Goal: Task Accomplishment & Management: Complete application form

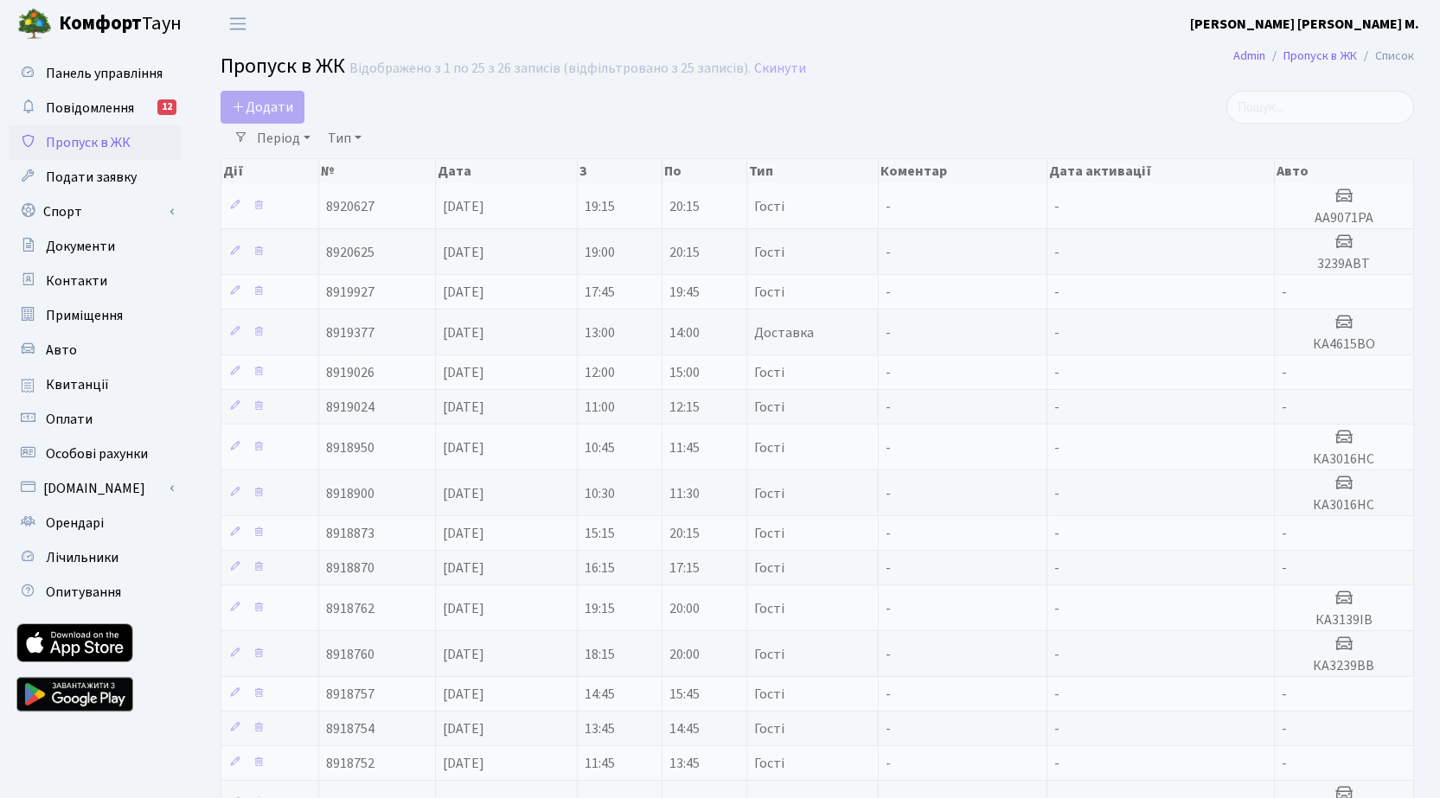
select select "25"
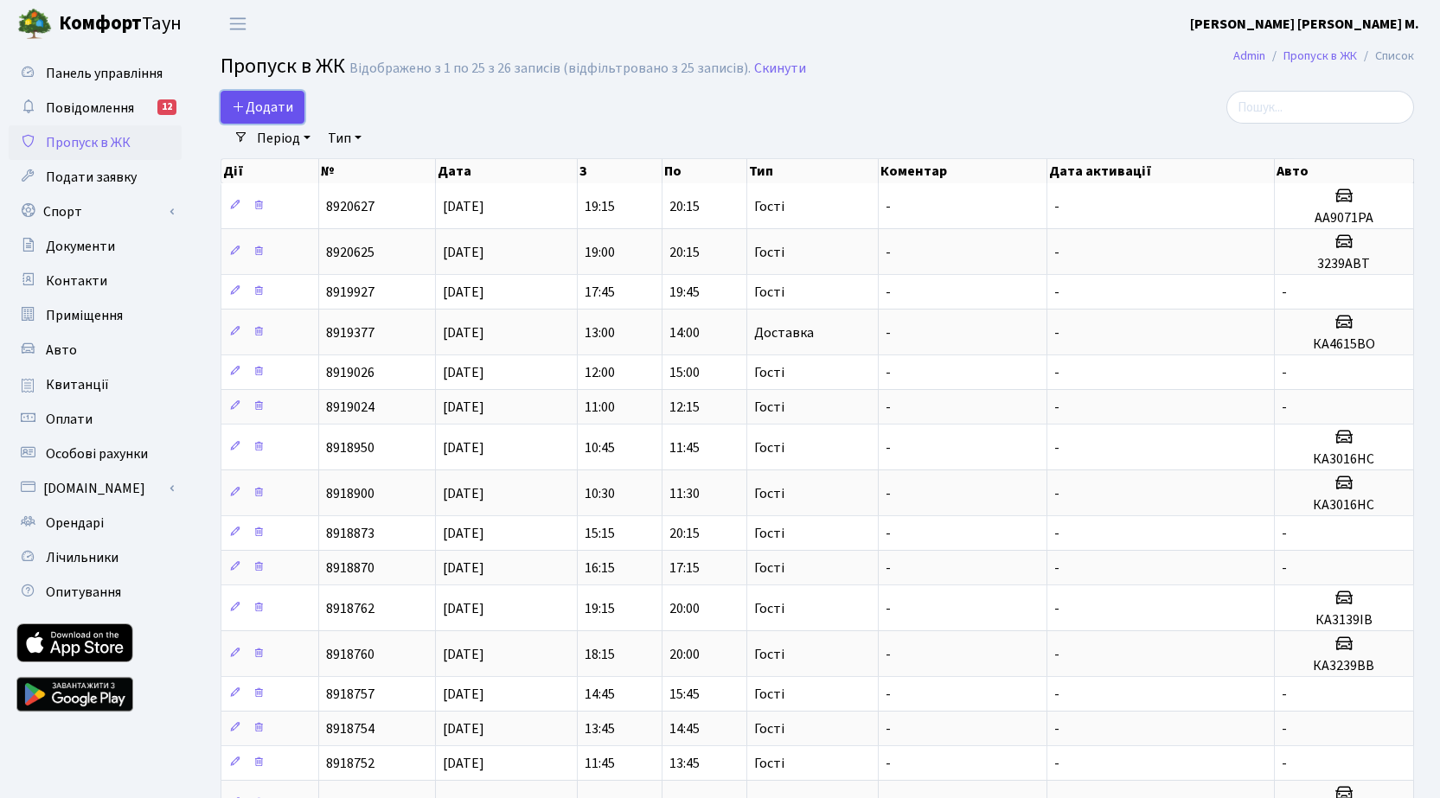
click at [285, 104] on span "Додати" at bounding box center [262, 107] width 61 height 19
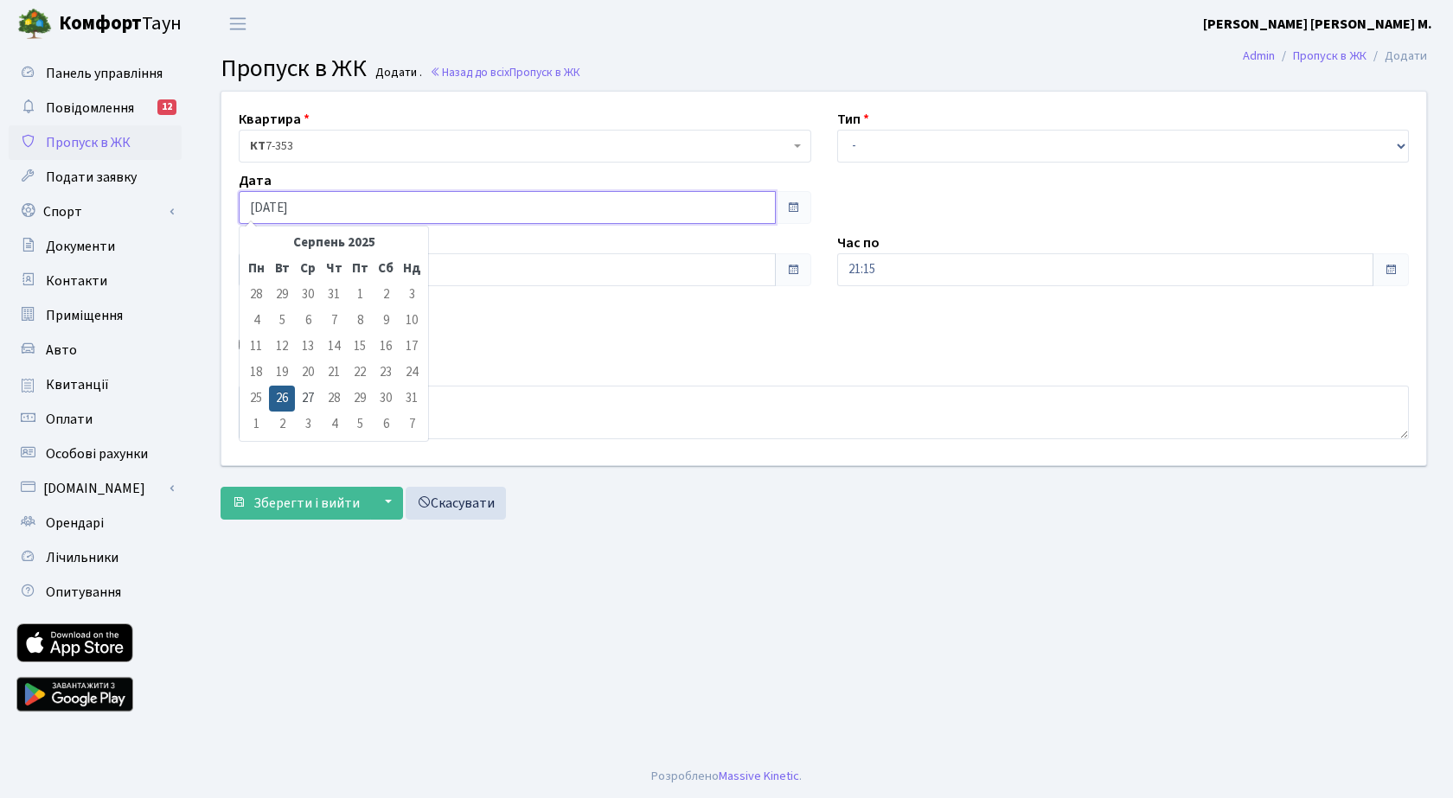
click at [342, 203] on input "[DATE]" at bounding box center [507, 207] width 537 height 33
click at [308, 393] on td "27" at bounding box center [308, 399] width 26 height 26
type input "[DATE]"
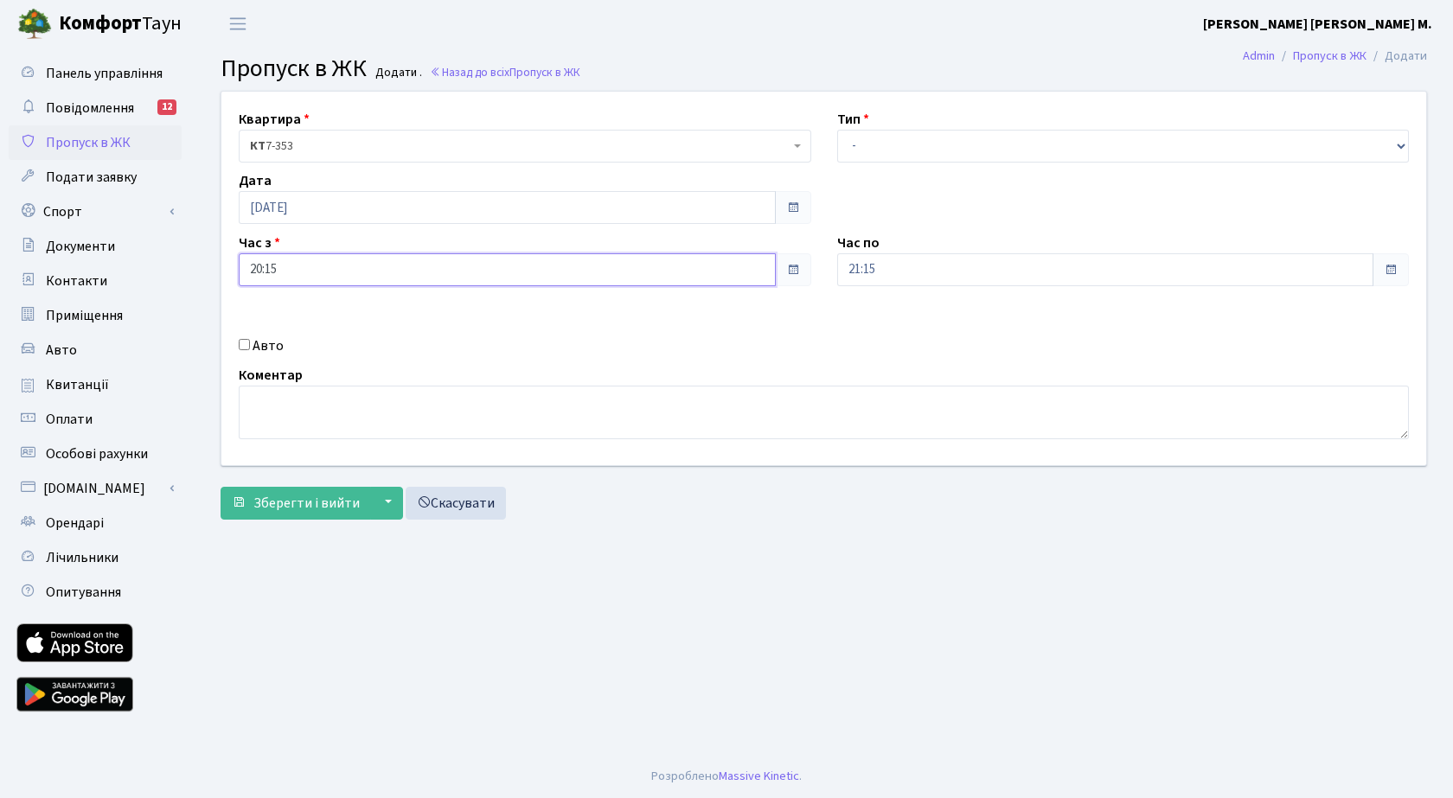
click at [351, 266] on input "20:15" at bounding box center [507, 269] width 537 height 33
click at [284, 323] on icon at bounding box center [286, 329] width 47 height 47
click at [284, 322] on icon at bounding box center [286, 329] width 47 height 47
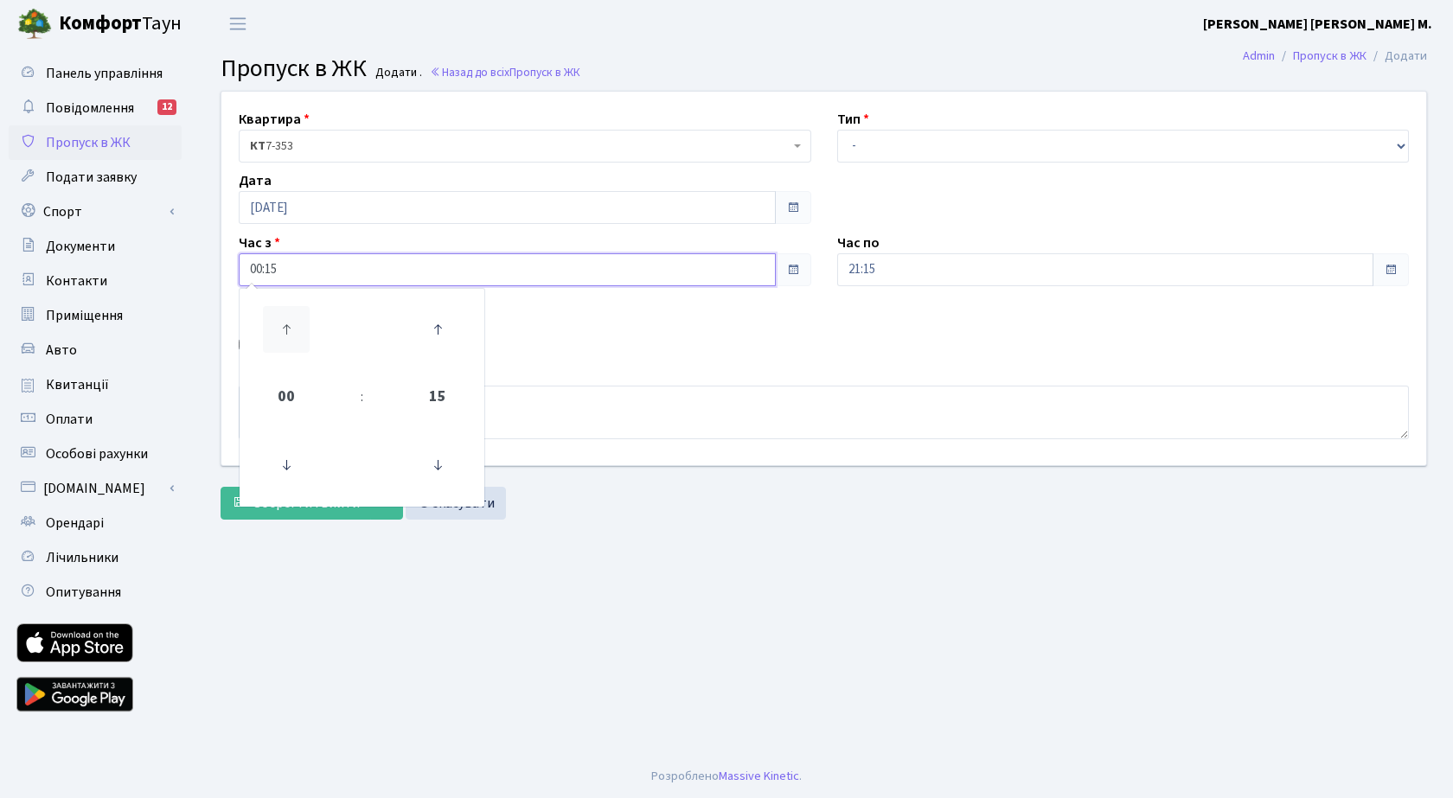
click at [284, 322] on icon at bounding box center [286, 329] width 47 height 47
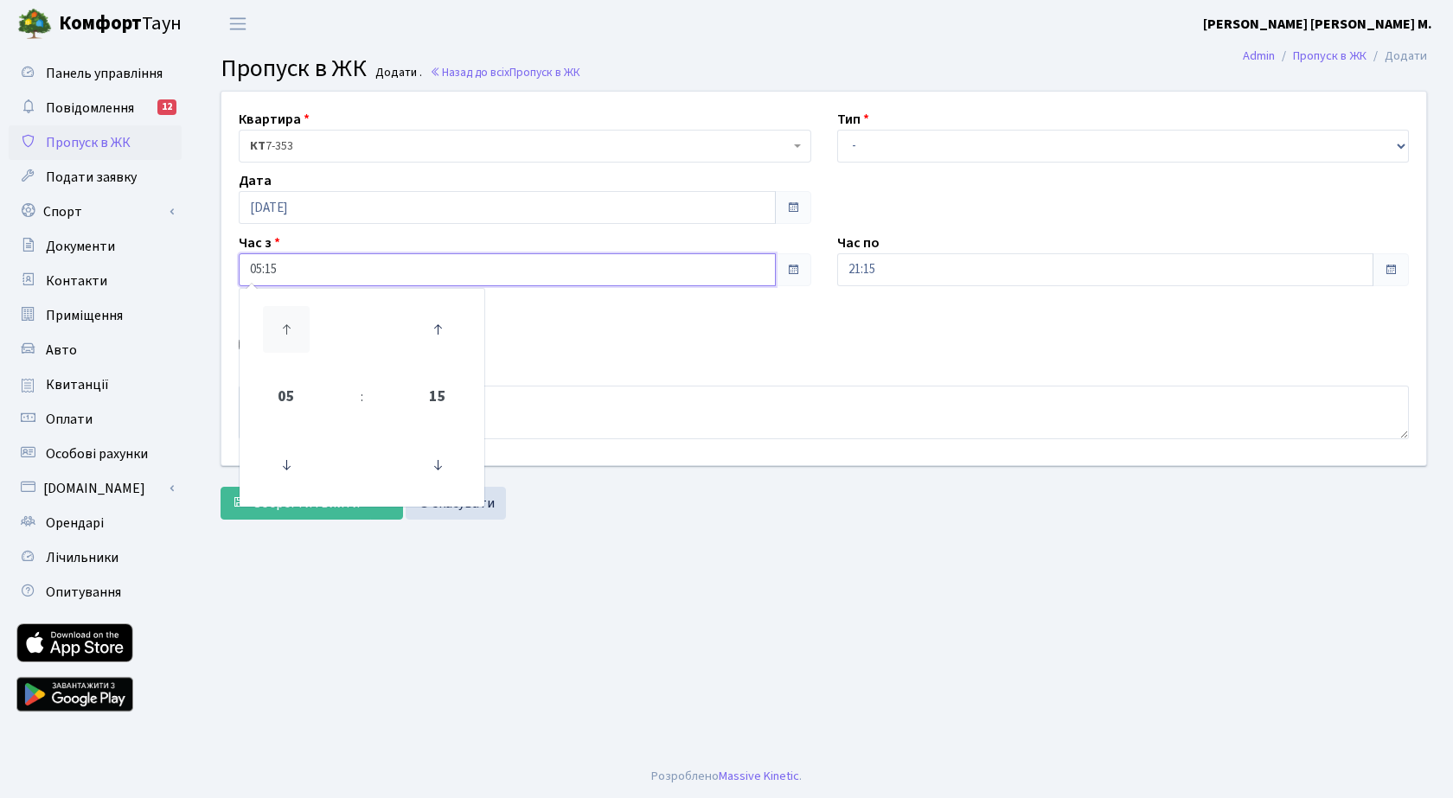
click at [284, 322] on icon at bounding box center [286, 329] width 47 height 47
click at [439, 330] on icon at bounding box center [437, 329] width 47 height 47
type input "07:30"
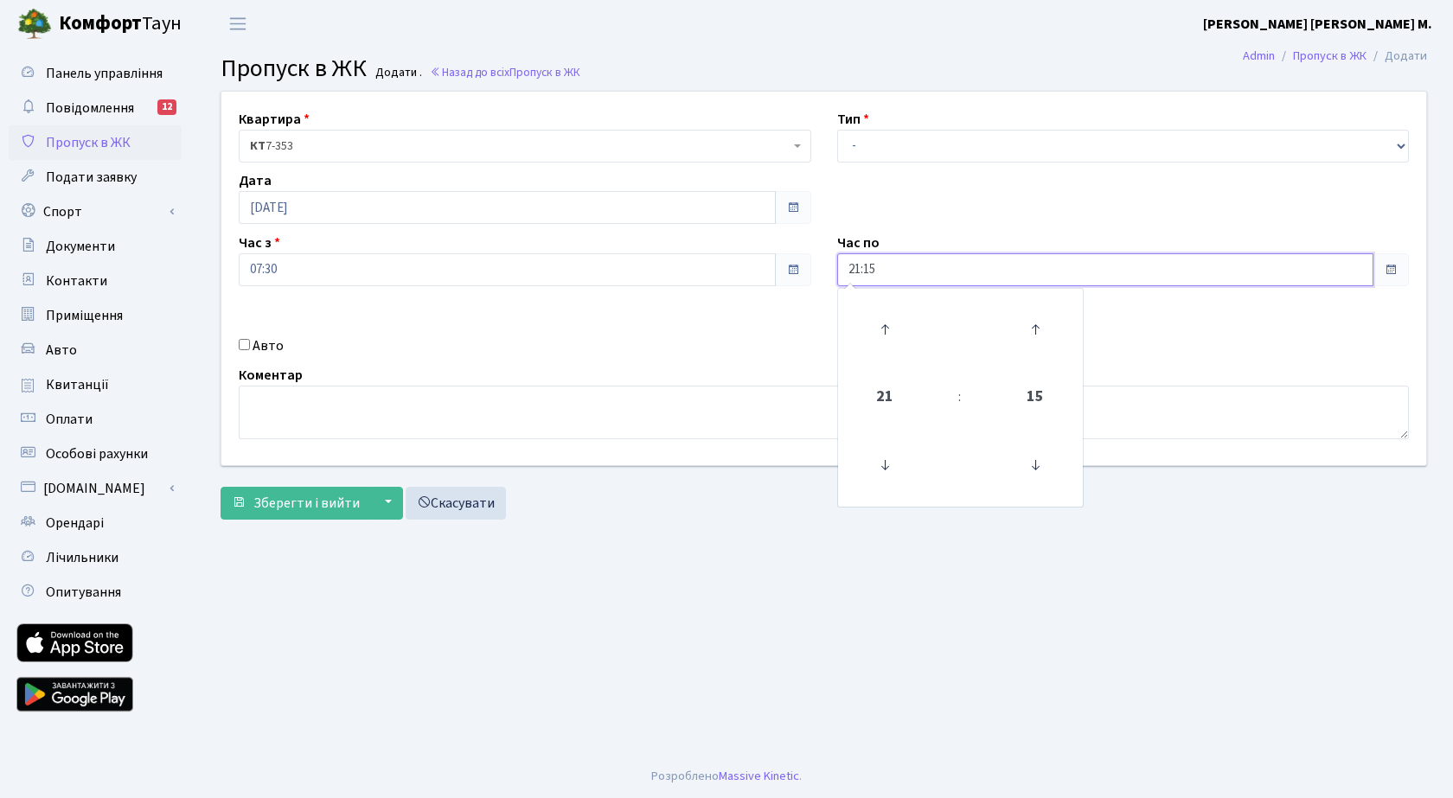
click at [941, 272] on input "21:15" at bounding box center [1105, 269] width 537 height 33
click at [898, 332] on icon at bounding box center [884, 329] width 47 height 47
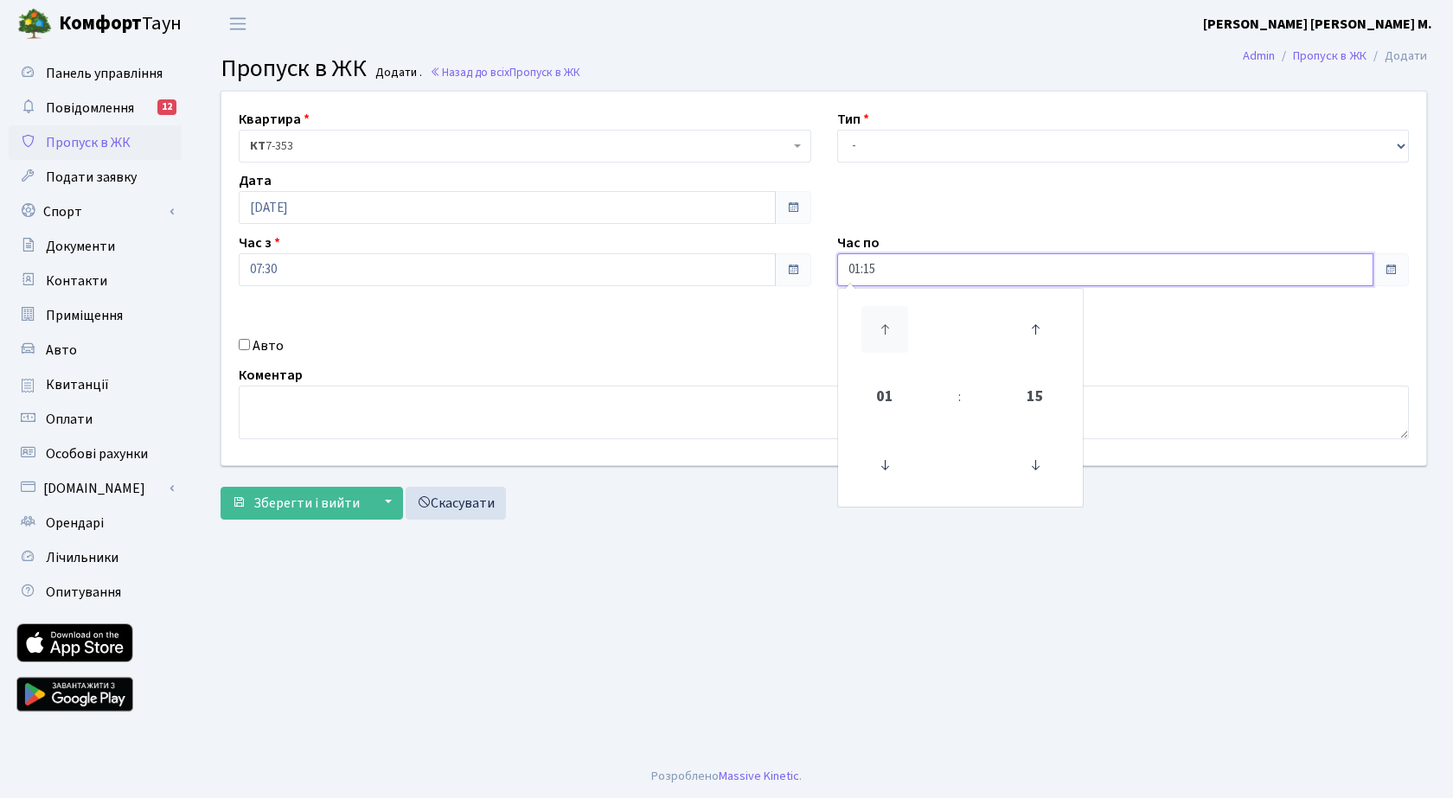
click at [898, 331] on icon at bounding box center [884, 329] width 47 height 47
click at [898, 330] on icon at bounding box center [884, 329] width 47 height 47
click at [898, 329] on icon at bounding box center [884, 329] width 47 height 47
click at [880, 459] on icon at bounding box center [884, 465] width 47 height 47
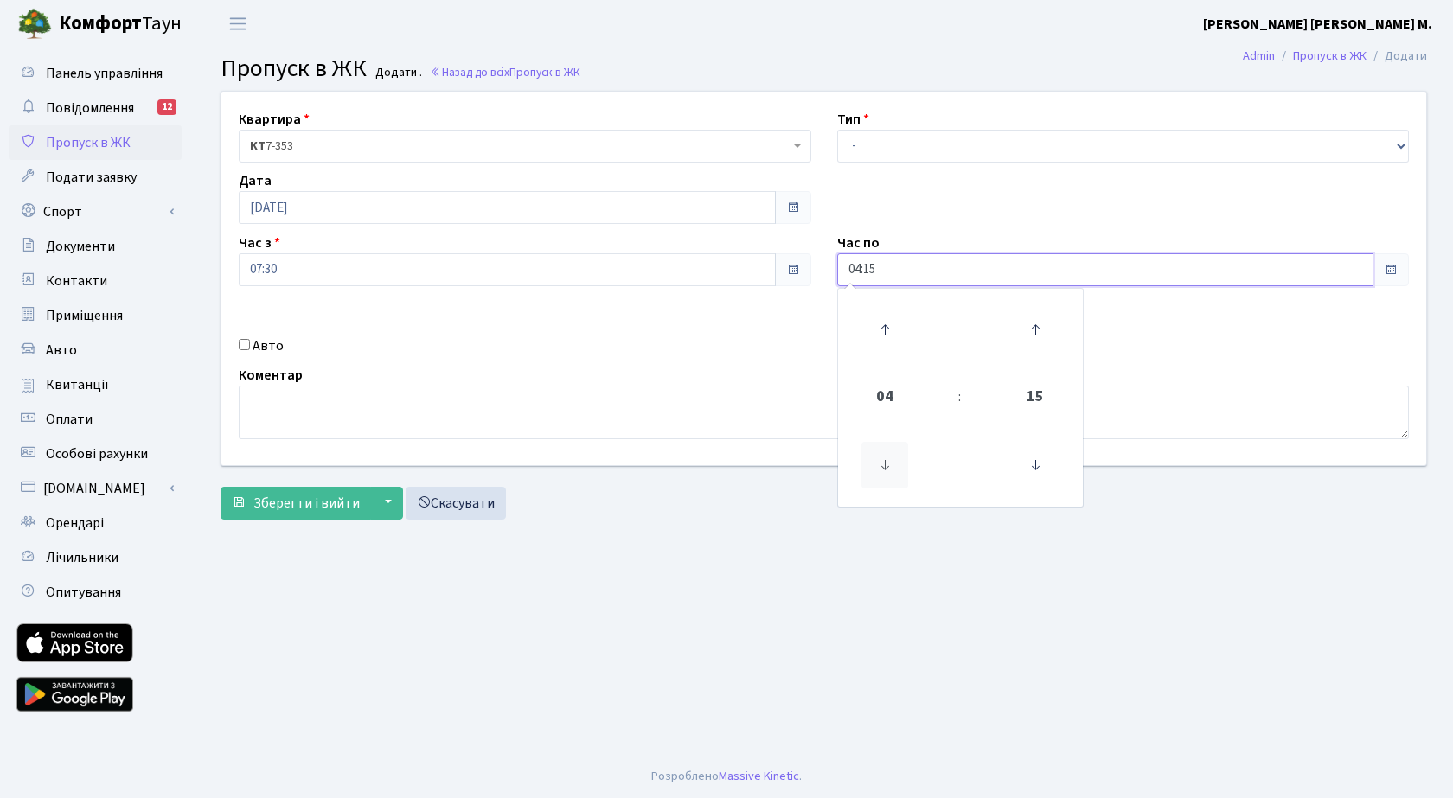
click at [881, 458] on icon at bounding box center [884, 465] width 47 height 47
click at [884, 332] on icon at bounding box center [884, 329] width 47 height 47
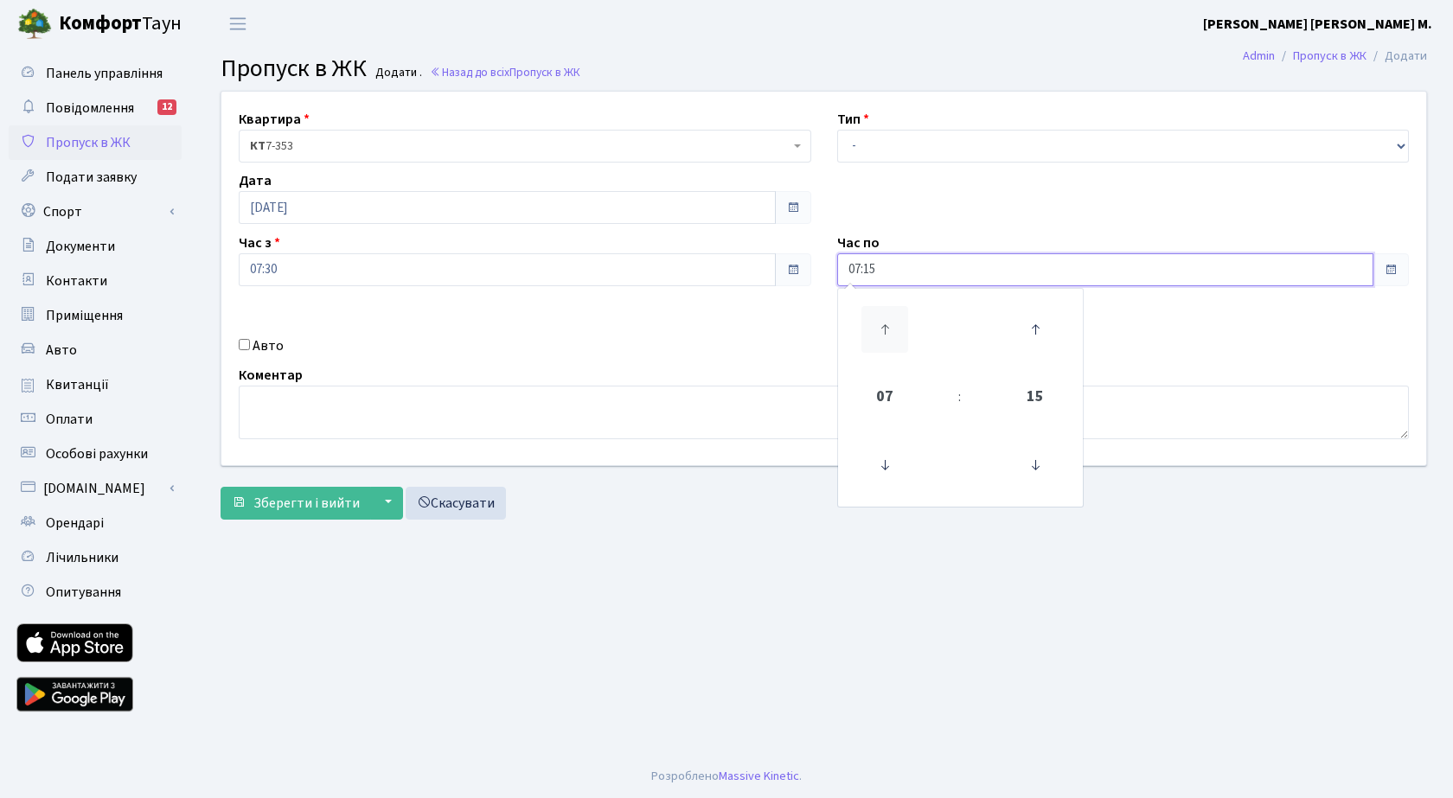
click at [884, 332] on icon at bounding box center [884, 329] width 47 height 47
type input "08:15"
click at [1155, 329] on div "Квартира <b>КТ</b>&nbsp;&nbsp;&nbsp;&nbsp;7-353 <b>КТ</b>&nbsp;&nbsp;&nbsp;&nbs…" at bounding box center [823, 279] width 1230 height 374
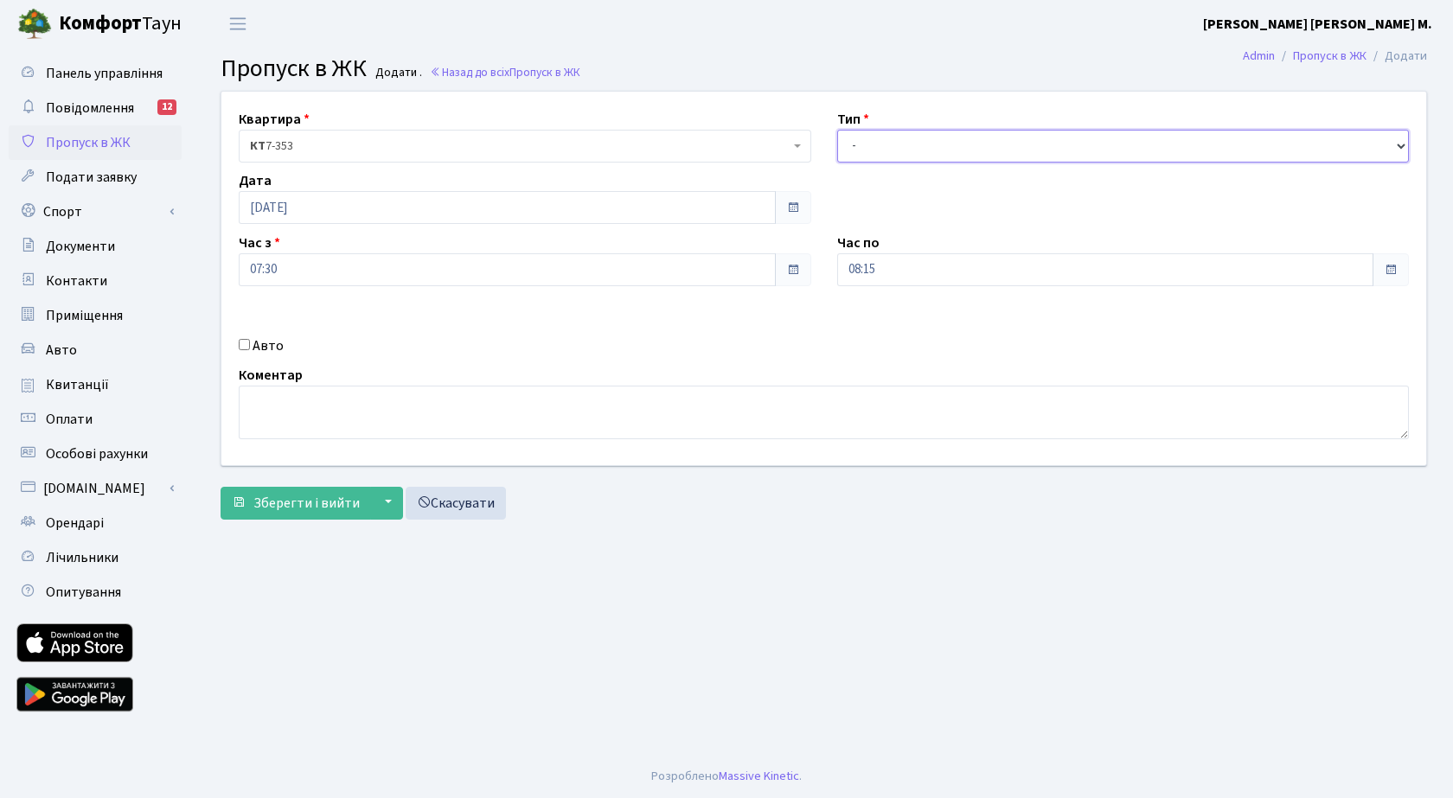
click at [914, 148] on select "- Доставка Таксі Гості Сервіс" at bounding box center [1123, 146] width 572 height 33
select select "3"
click at [837, 130] on select "- Доставка Таксі Гості Сервіс" at bounding box center [1123, 146] width 572 height 33
click at [317, 498] on span "Зберегти і вийти" at bounding box center [306, 503] width 106 height 19
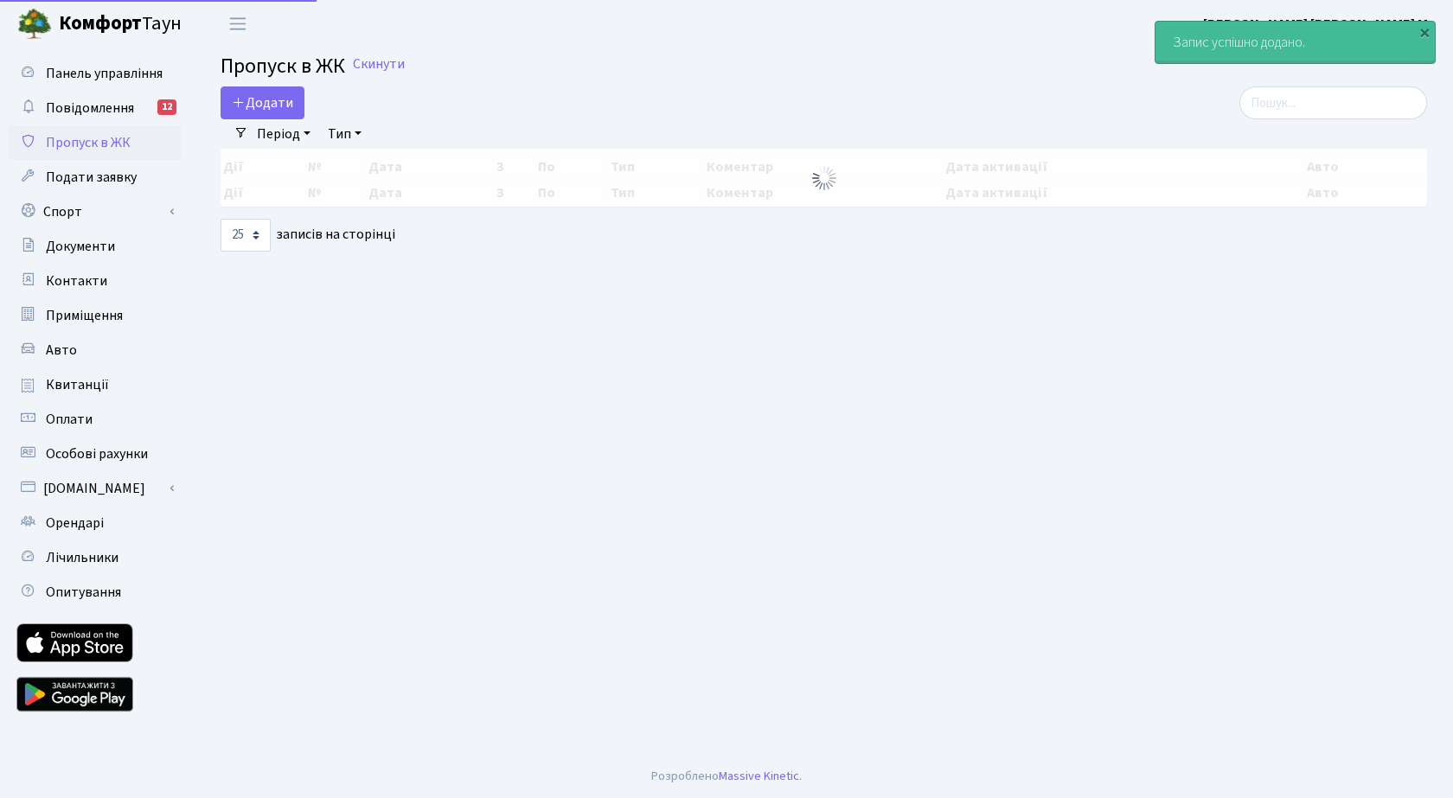
select select "25"
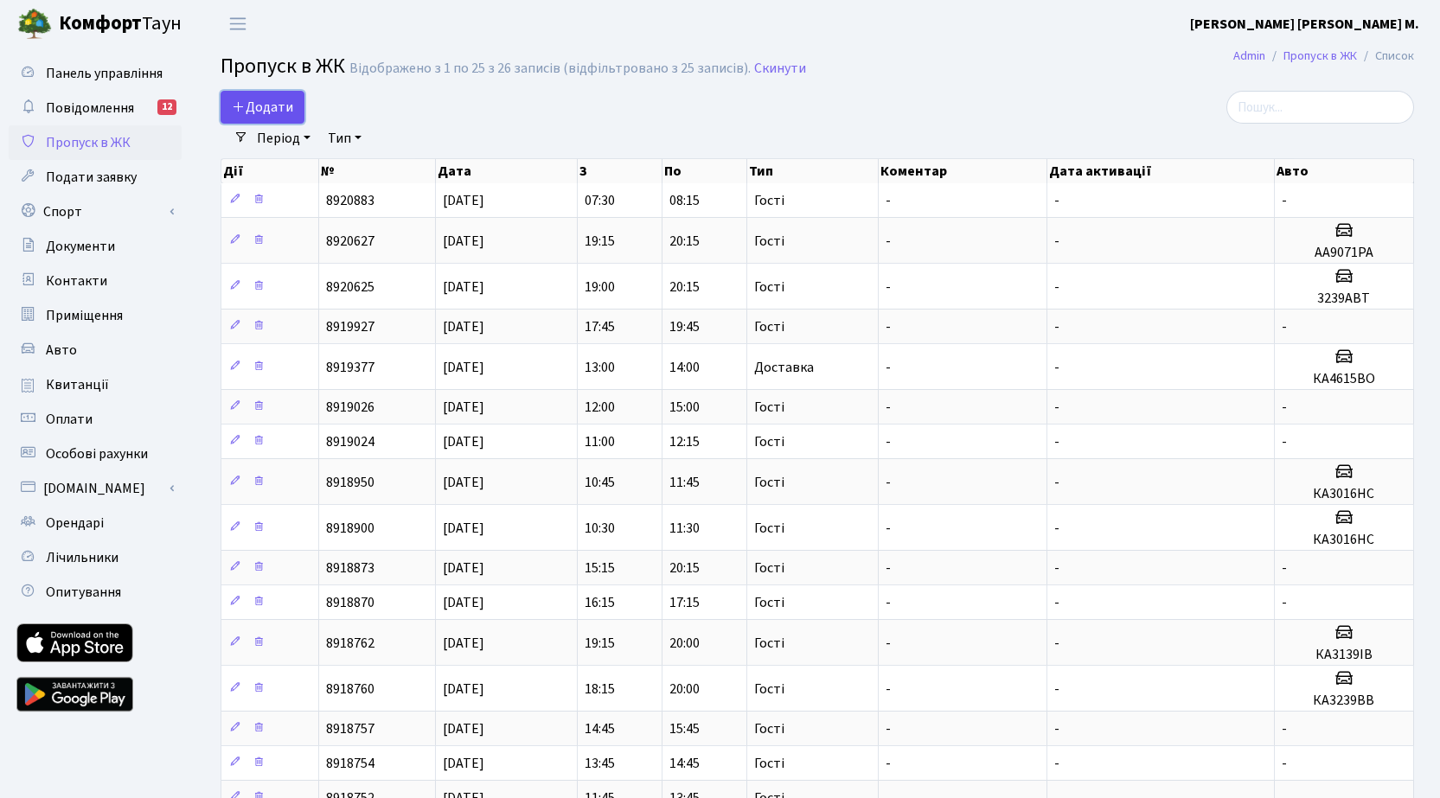
click at [266, 102] on span "Додати" at bounding box center [262, 107] width 61 height 19
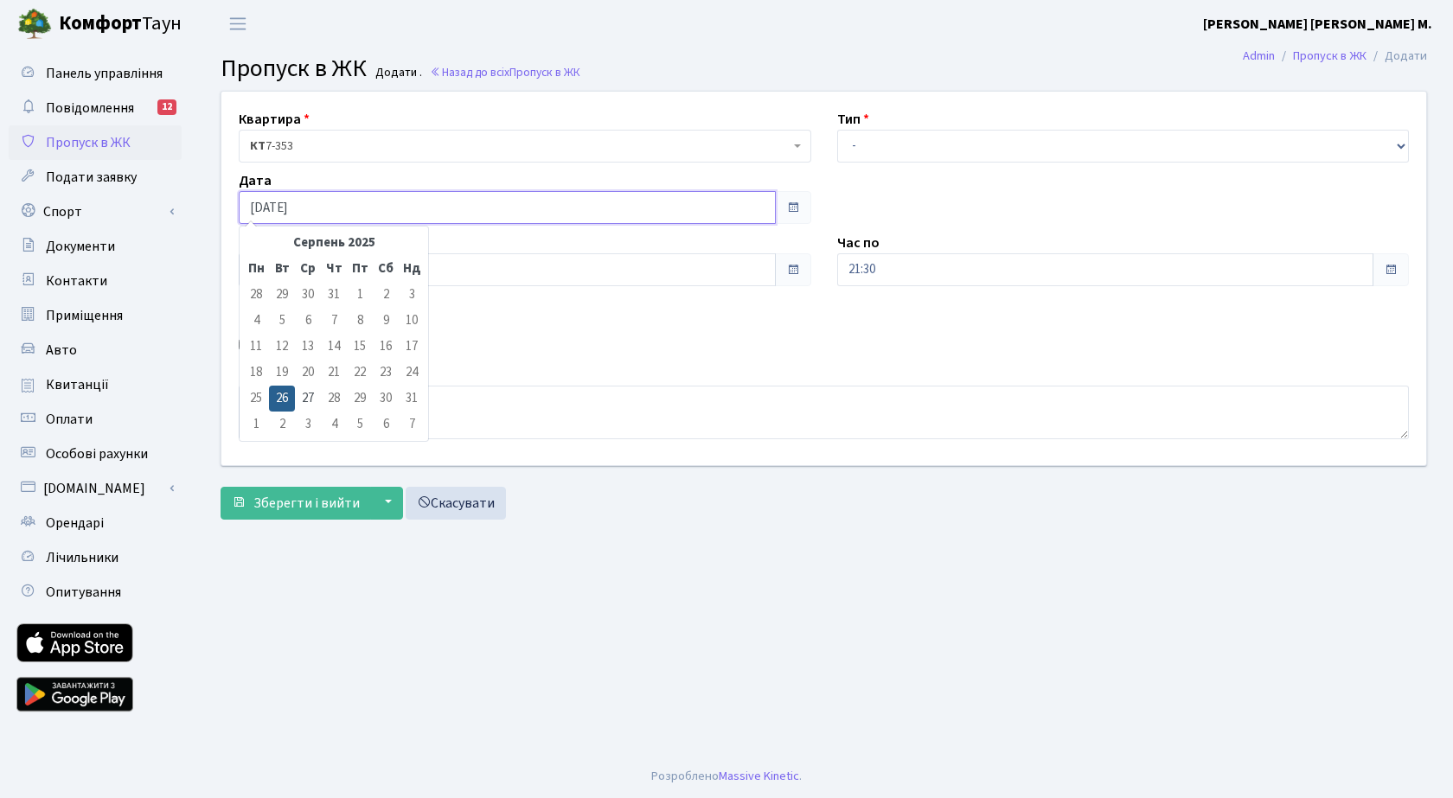
click at [348, 212] on input "[DATE]" at bounding box center [507, 207] width 537 height 33
click at [316, 395] on td "27" at bounding box center [308, 399] width 26 height 26
type input "[DATE]"
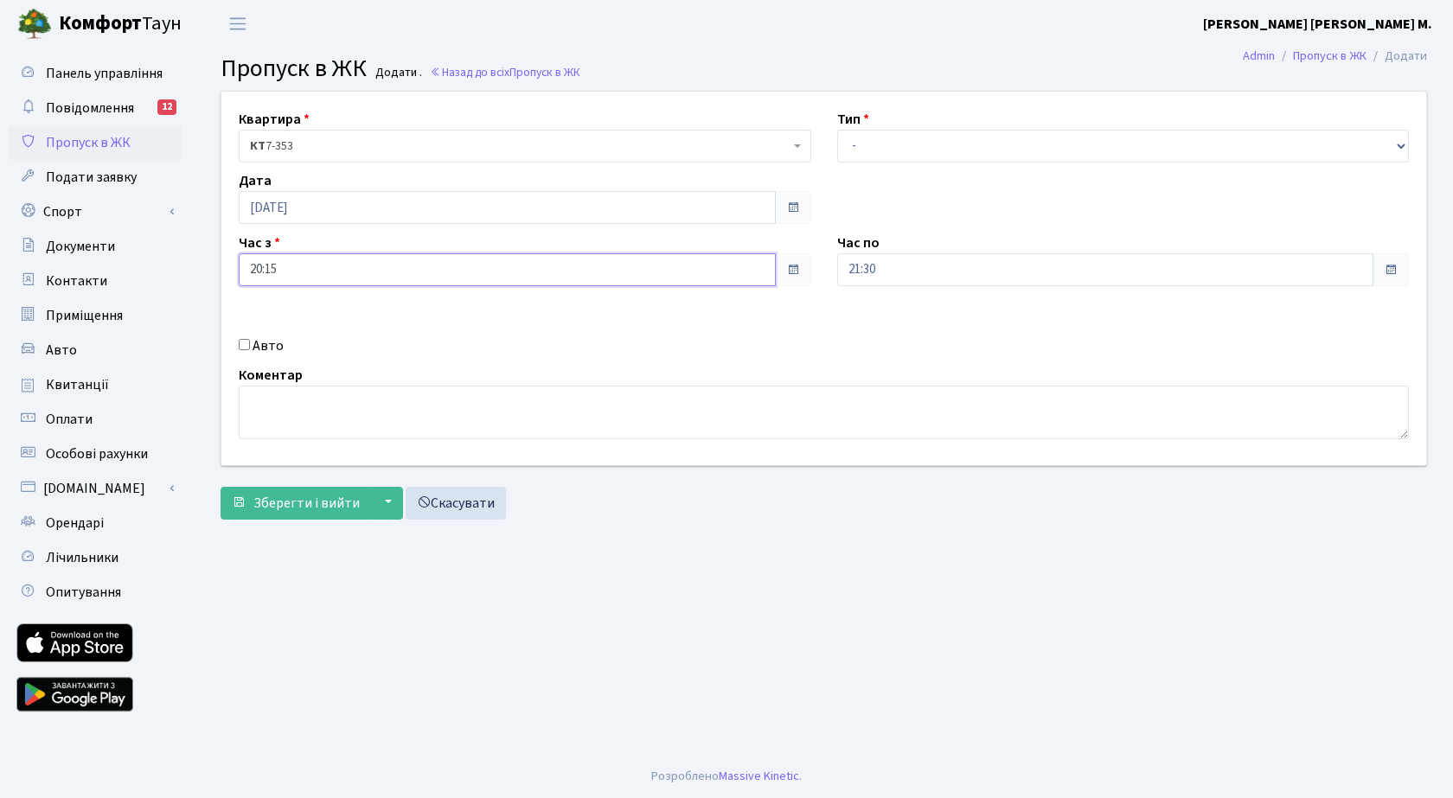
click at [382, 268] on input "20:15" at bounding box center [507, 269] width 537 height 33
click at [290, 324] on icon at bounding box center [286, 329] width 47 height 47
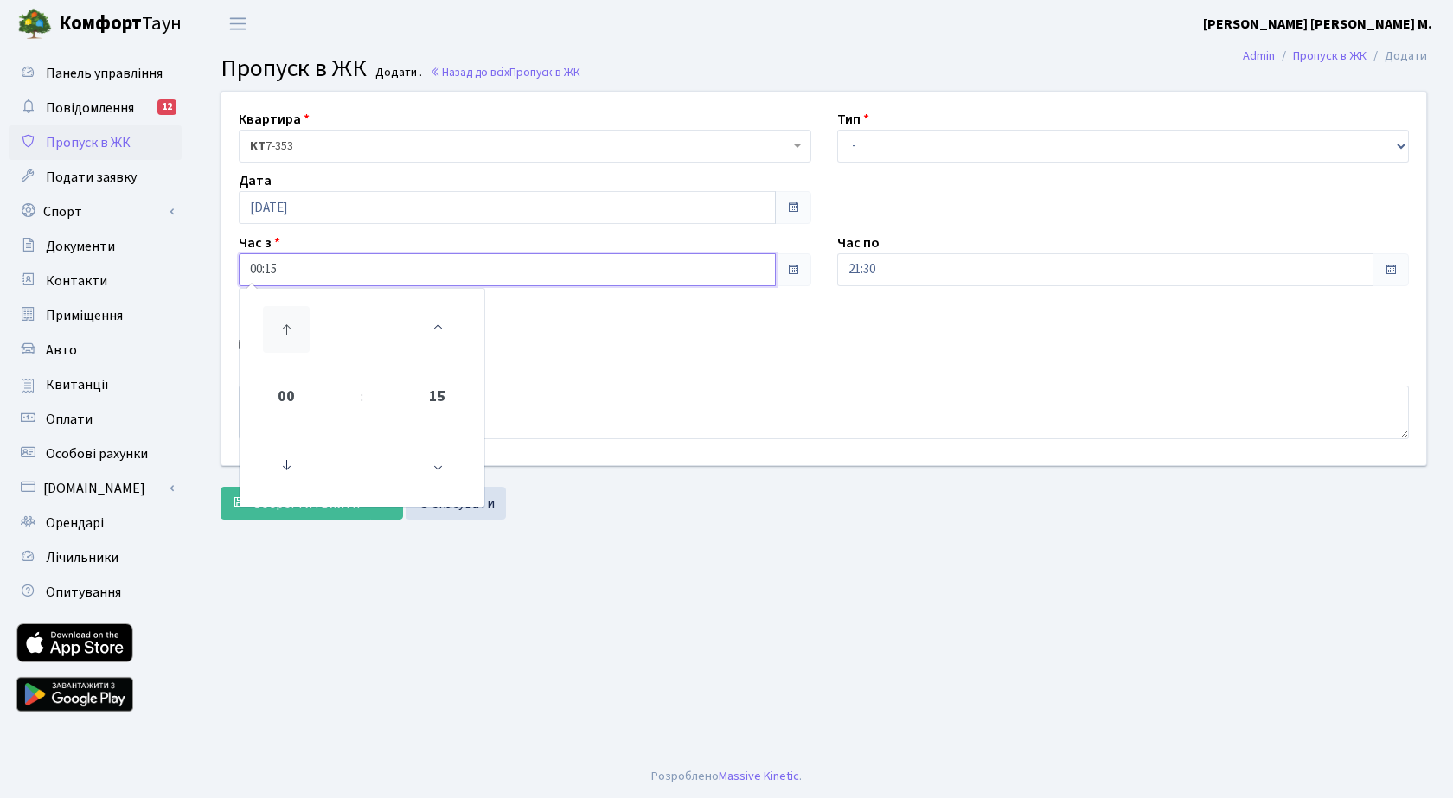
click at [290, 324] on icon at bounding box center [286, 329] width 47 height 47
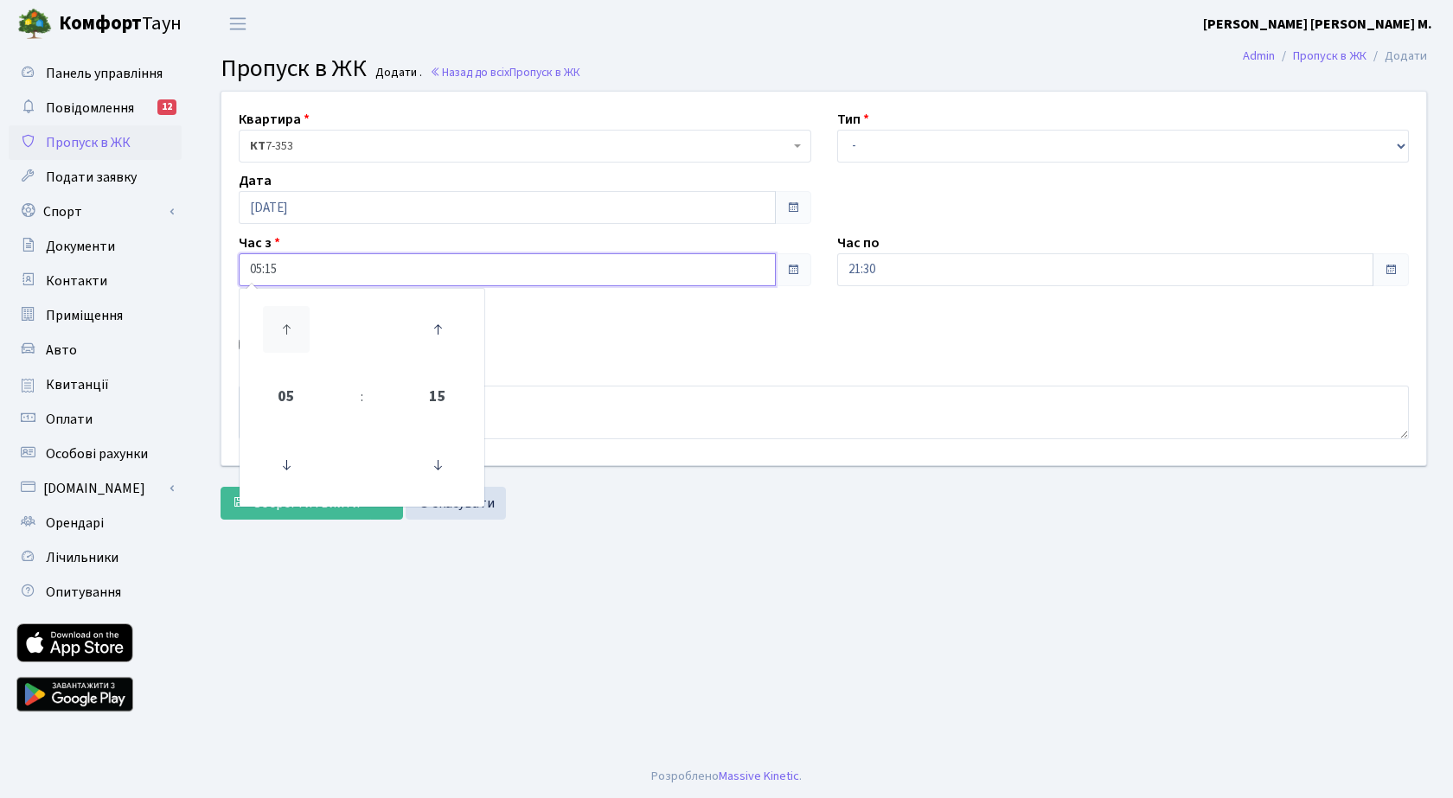
click at [290, 324] on icon at bounding box center [286, 329] width 47 height 47
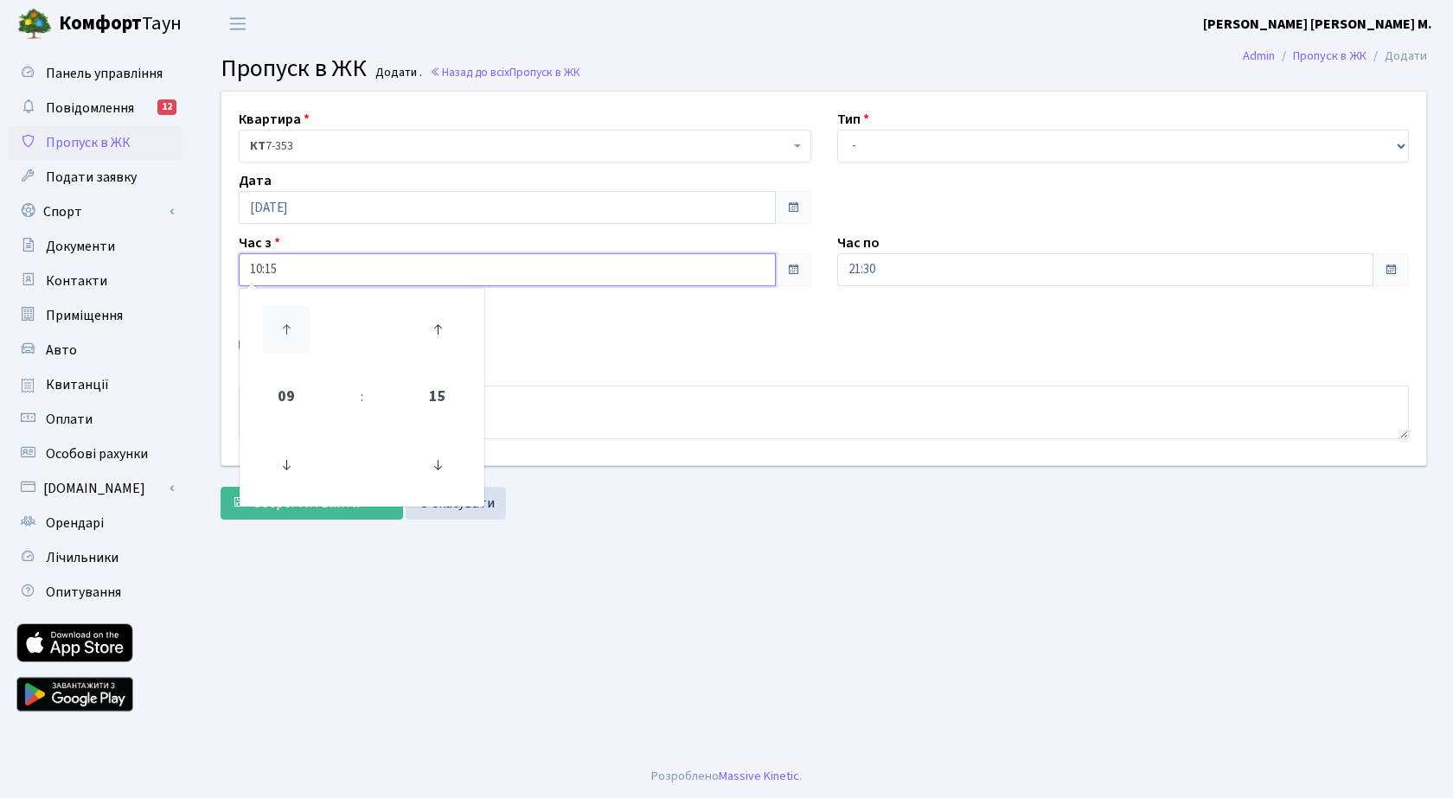
click at [290, 324] on icon at bounding box center [286, 329] width 47 height 47
type input "14:15"
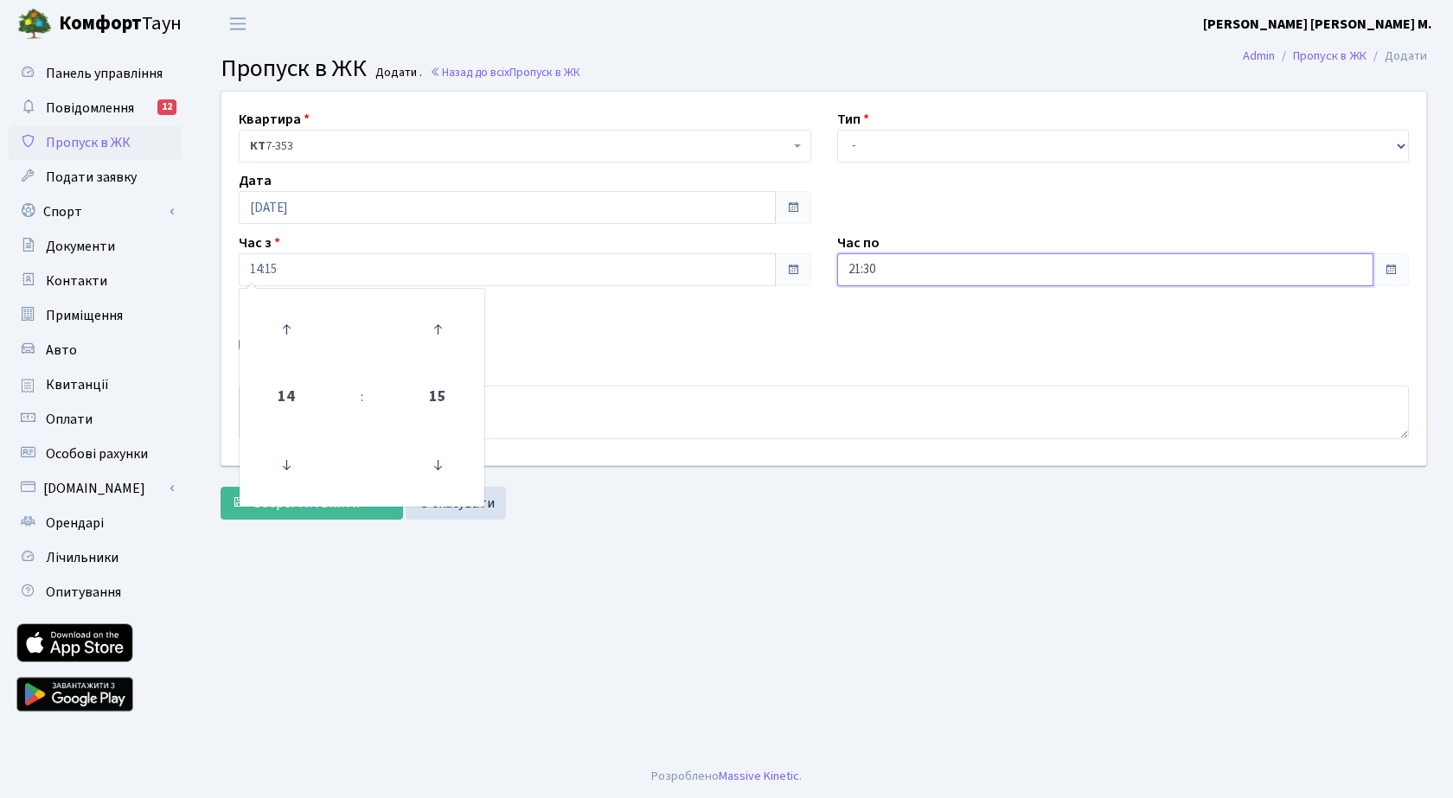
click at [977, 274] on input "21:30" at bounding box center [1105, 269] width 537 height 33
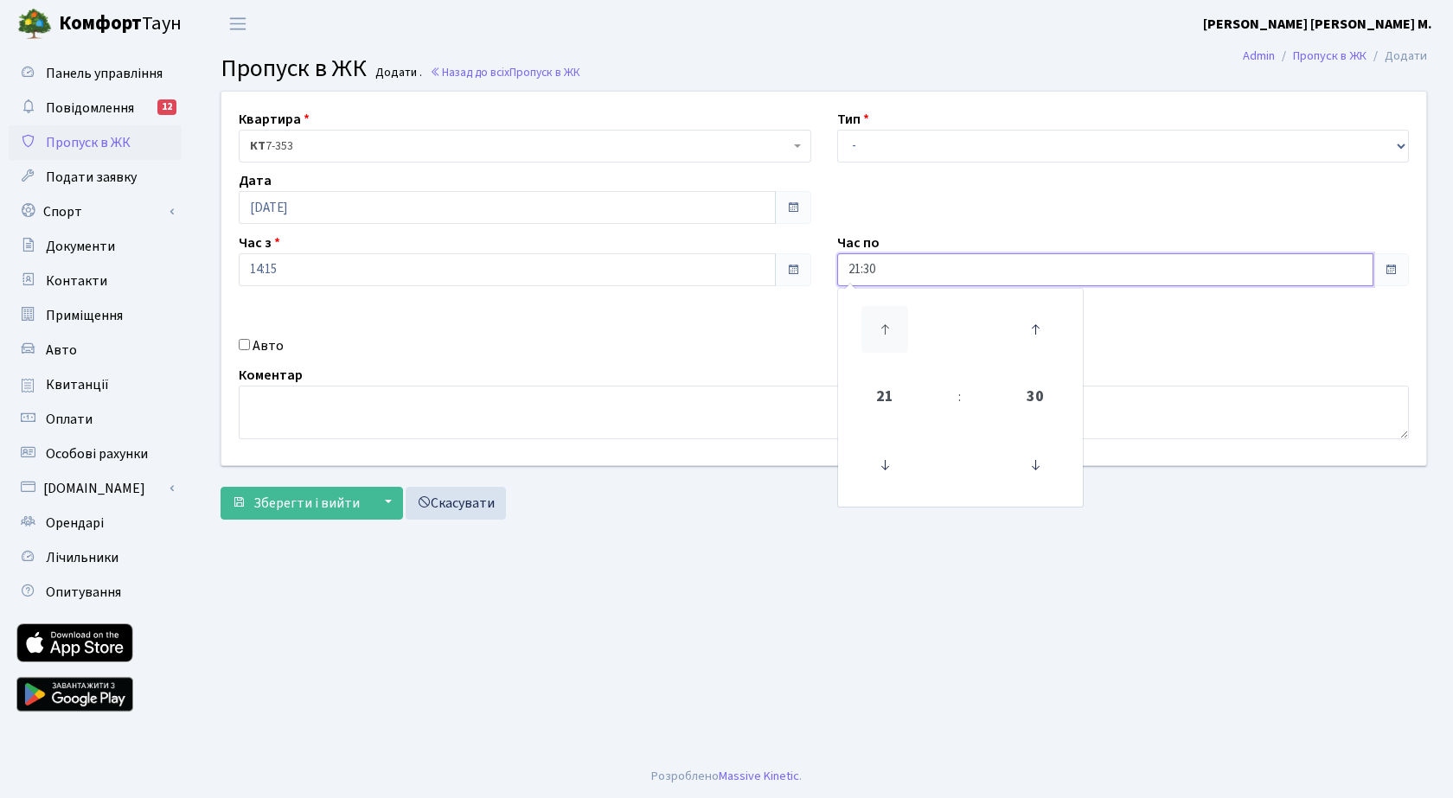
click at [881, 318] on icon at bounding box center [884, 329] width 47 height 47
click at [881, 317] on icon at bounding box center [884, 329] width 47 height 47
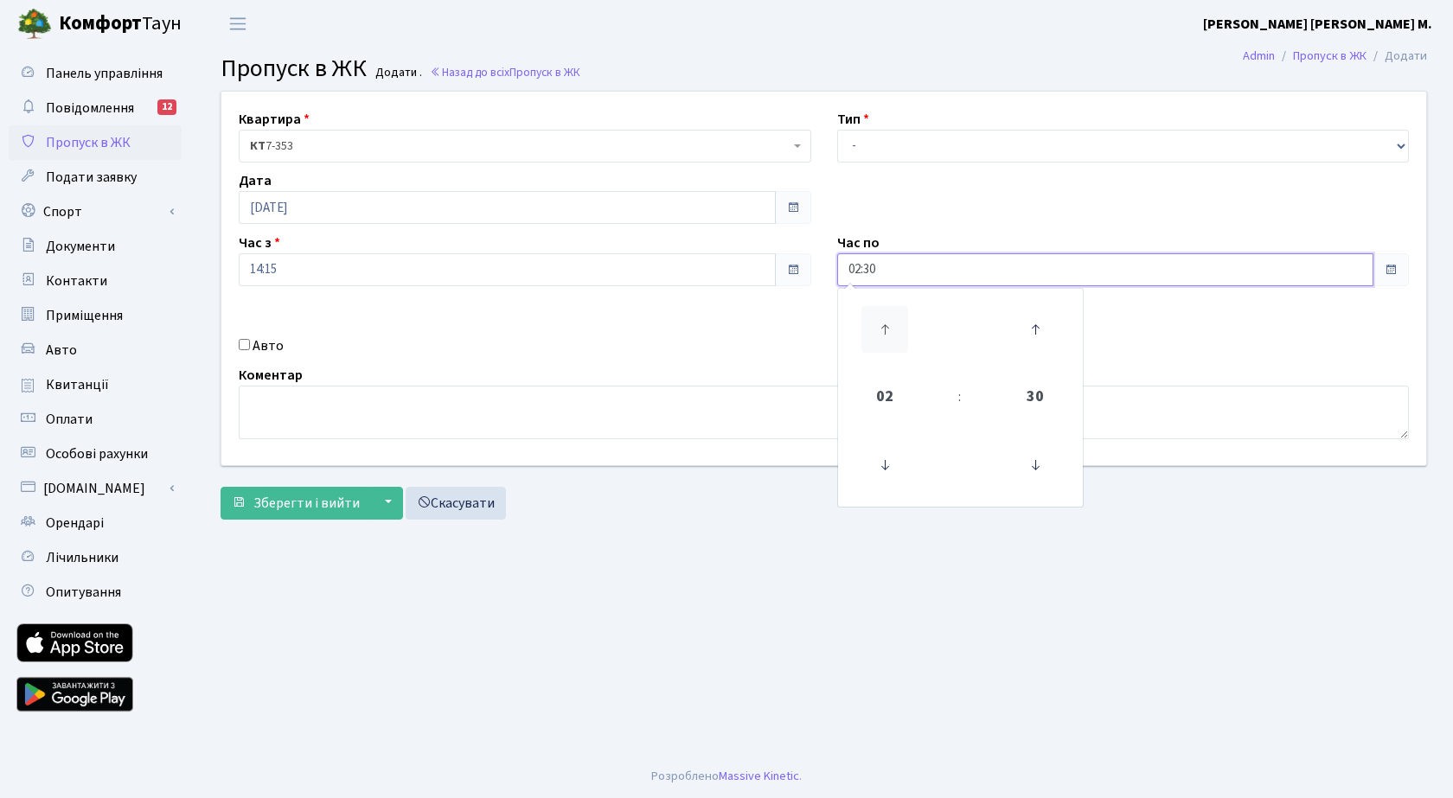
click at [881, 316] on icon at bounding box center [884, 329] width 47 height 47
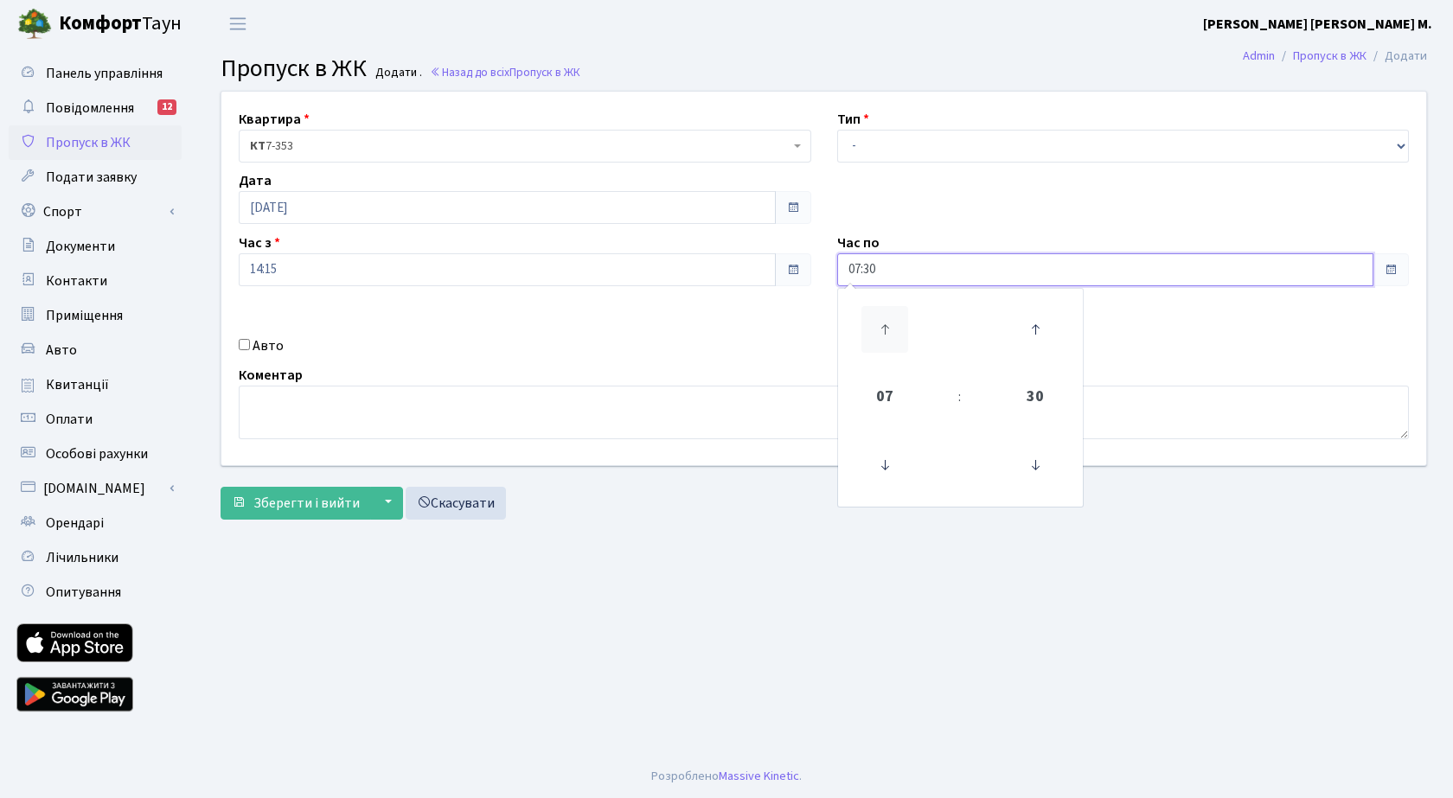
click at [881, 316] on icon at bounding box center [884, 329] width 47 height 47
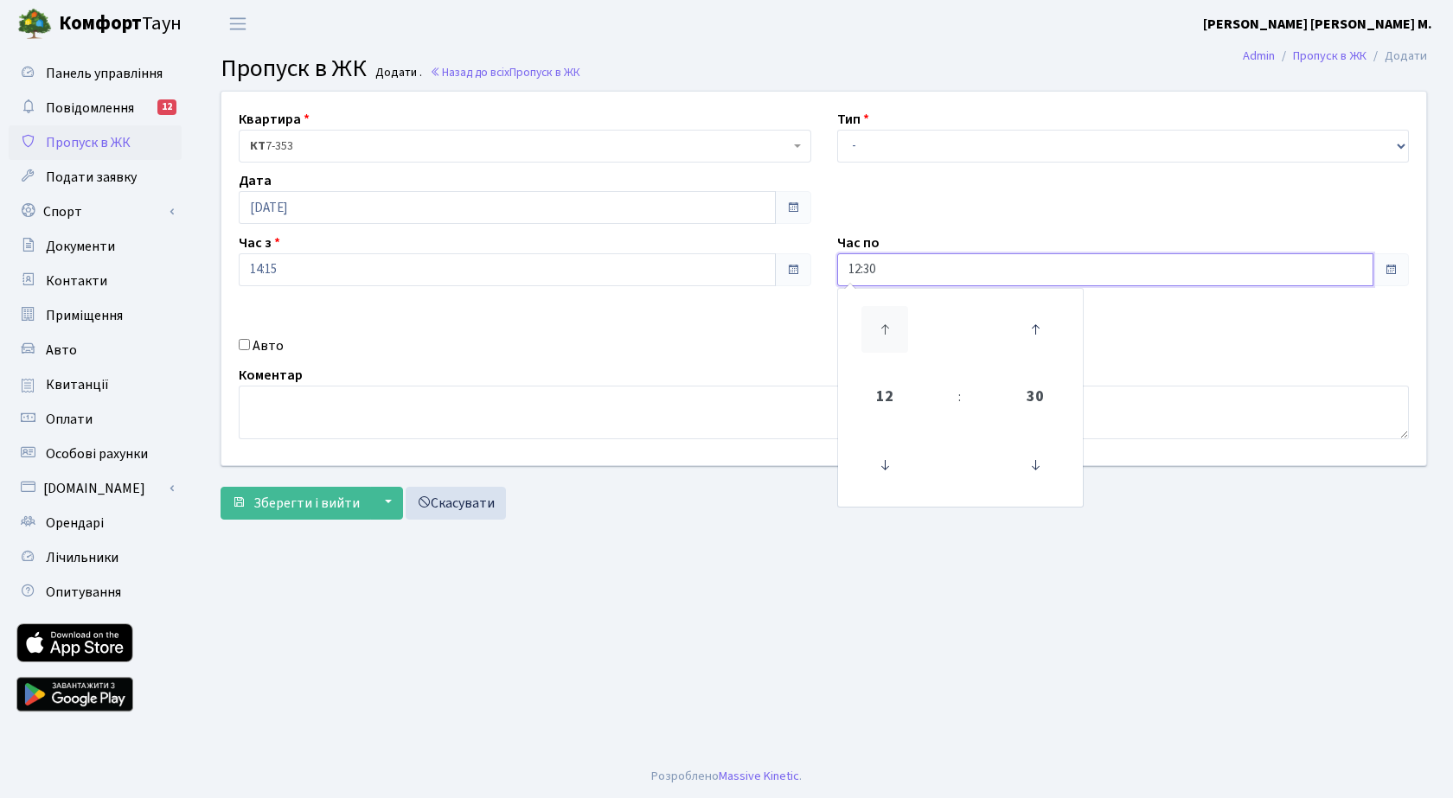
click at [881, 316] on icon at bounding box center [884, 329] width 47 height 47
type input "15:30"
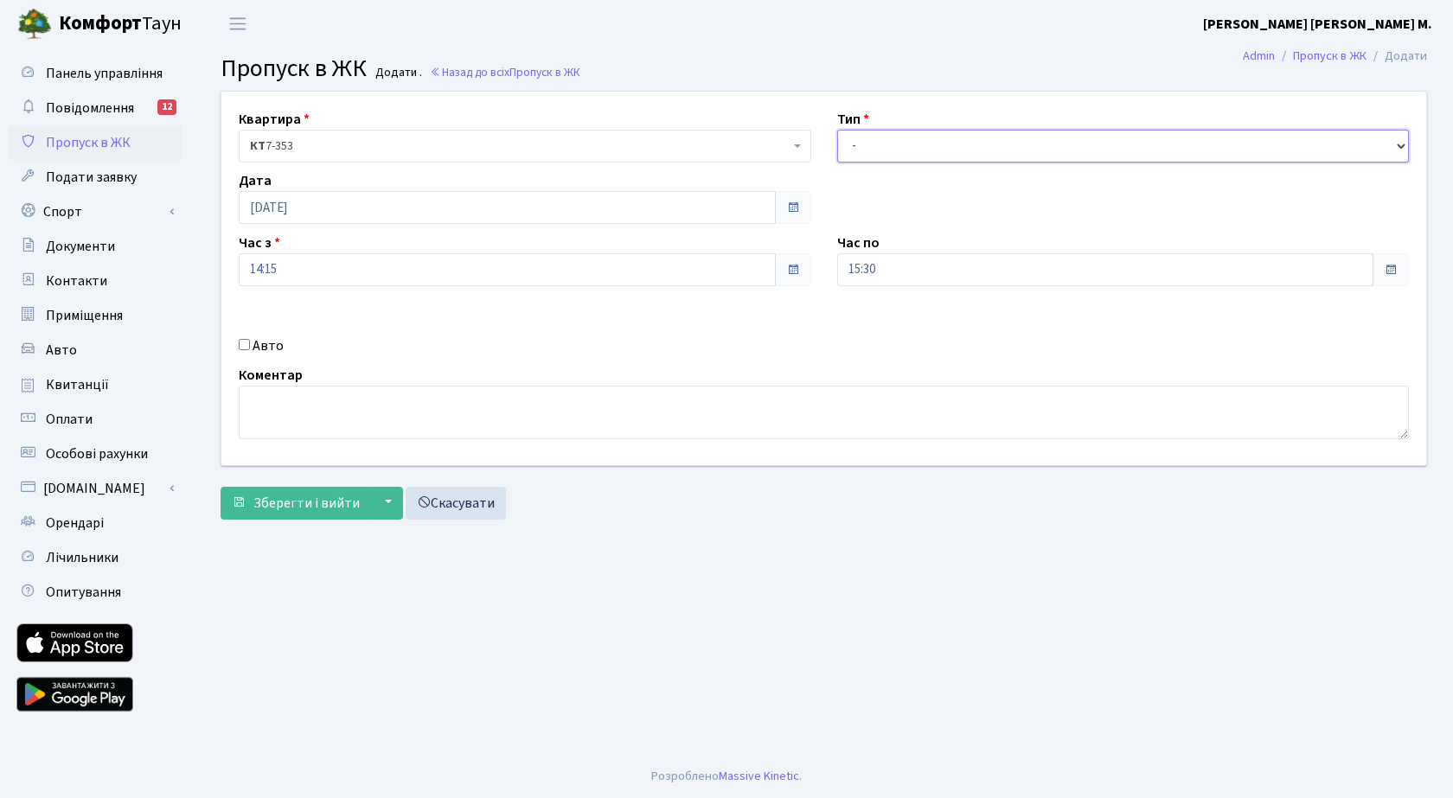
click at [874, 151] on select "- Доставка Таксі Гості Сервіс" at bounding box center [1123, 146] width 572 height 33
select select "3"
click at [837, 130] on select "- Доставка Таксі Гості Сервіс" at bounding box center [1123, 146] width 572 height 33
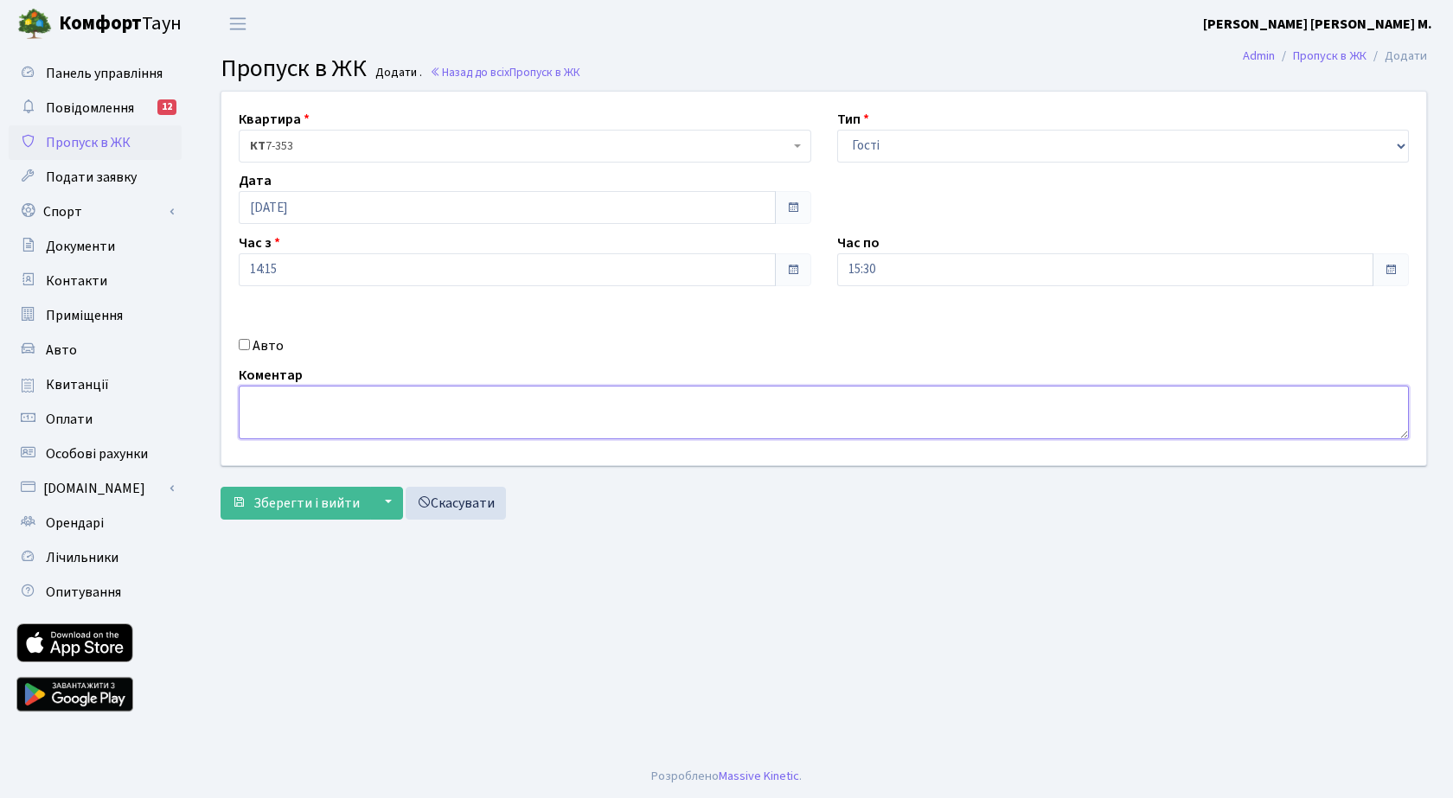
paste textarea "КА 7800ІВ"
click at [270, 406] on textarea "КА 7800ІВ" at bounding box center [824, 413] width 1170 height 54
type textarea "КА7800ІВ"
drag, startPoint x: 307, startPoint y: 405, endPoint x: 240, endPoint y: 405, distance: 67.4
click at [240, 405] on textarea "КА7800ІВ" at bounding box center [824, 413] width 1170 height 54
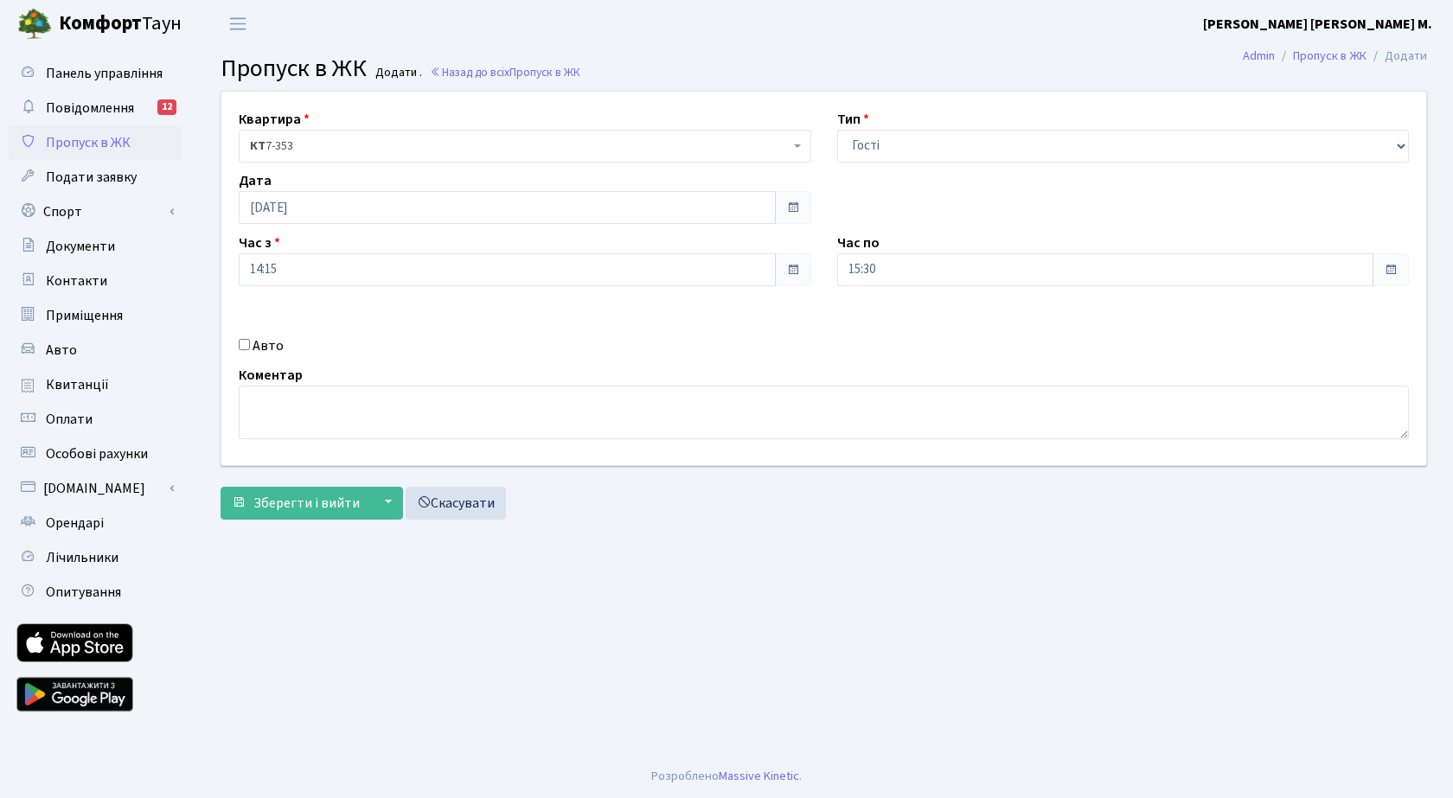
click at [251, 345] on div "Авто" at bounding box center [525, 346] width 598 height 21
click at [244, 345] on input "Авто" at bounding box center [244, 344] width 11 height 11
checkbox input "true"
paste input "КА7800ІВ"
type input "КА7800ІВ"
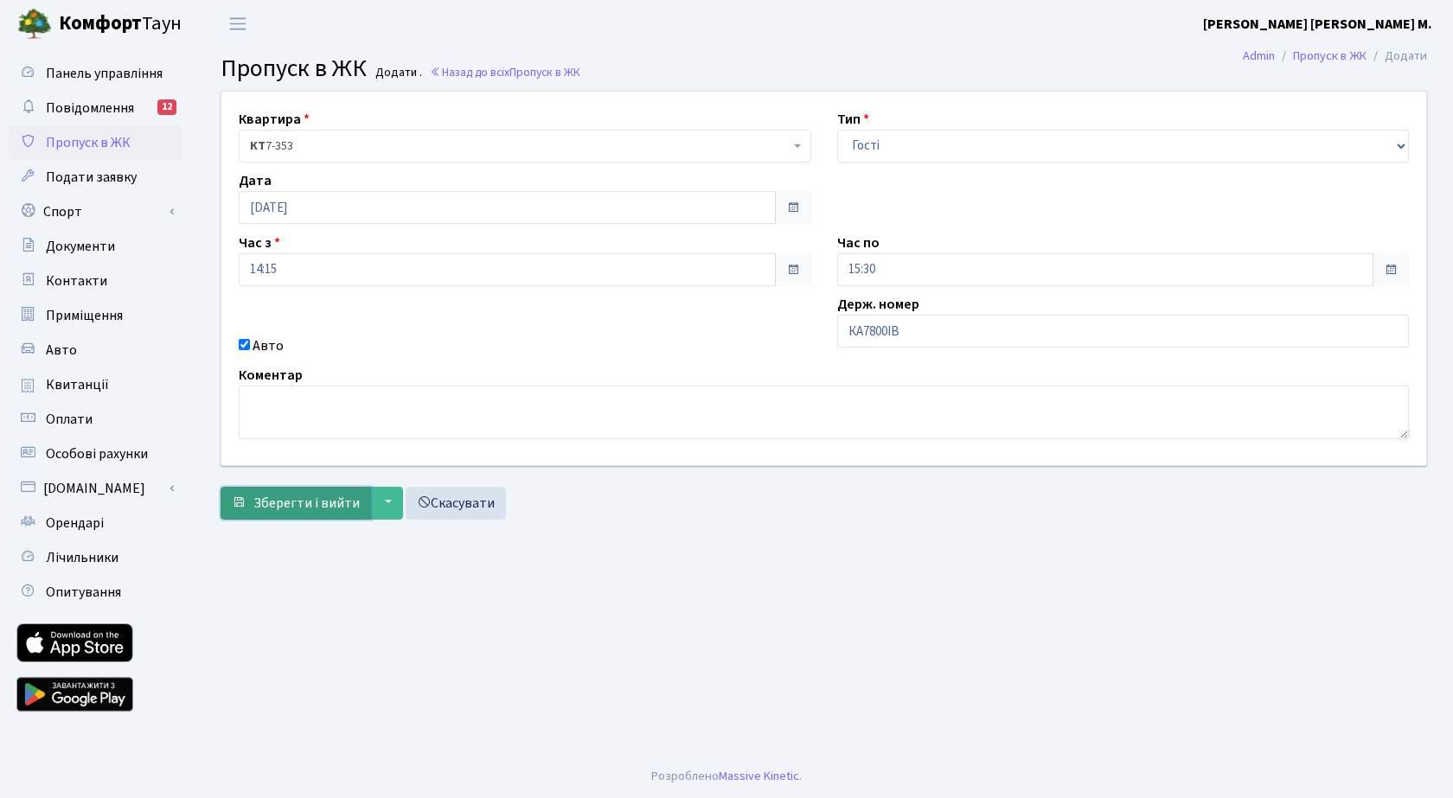
click at [311, 507] on span "Зберегти і вийти" at bounding box center [306, 503] width 106 height 19
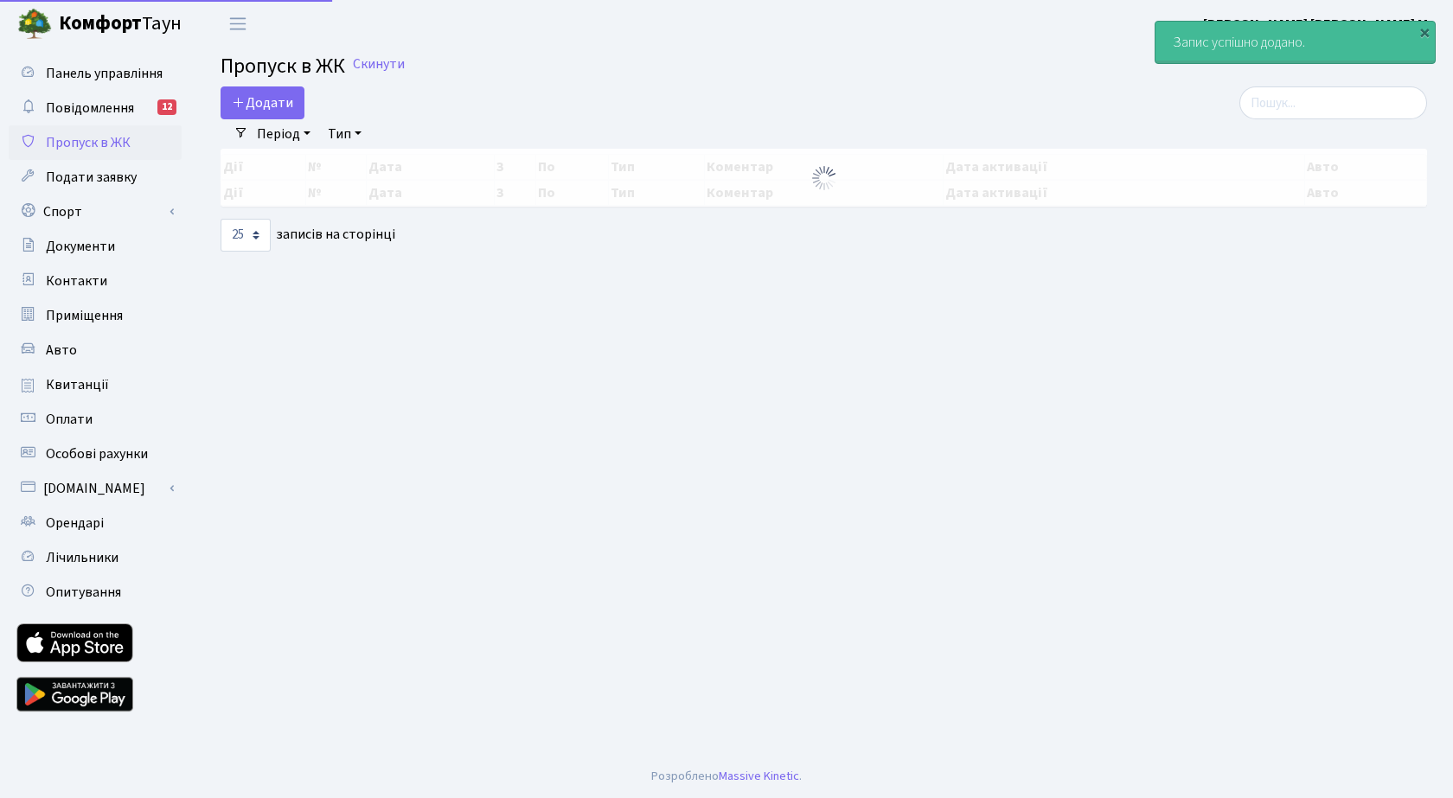
select select "25"
